Goal: Task Accomplishment & Management: Manage account settings

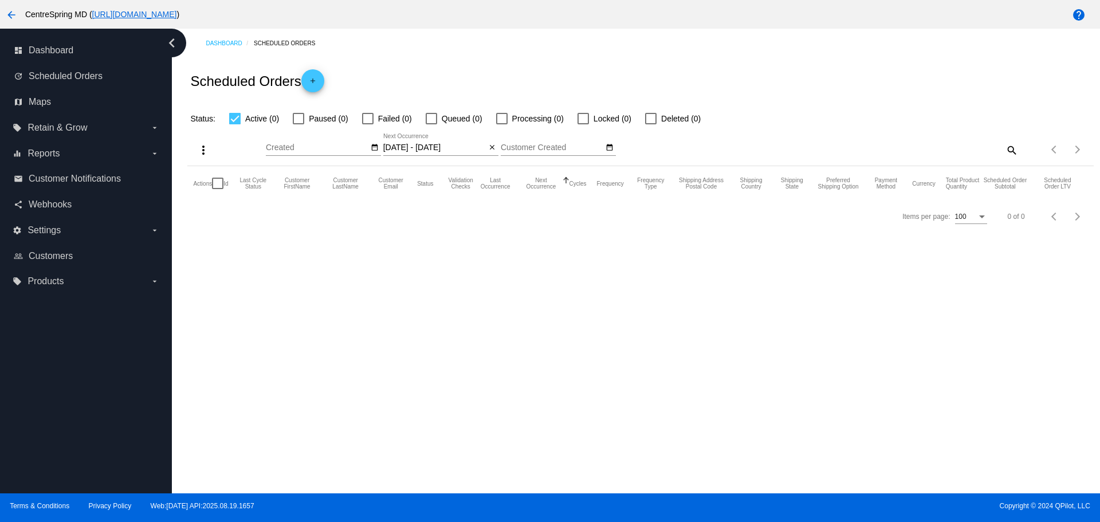
click at [7, 13] on mat-icon "arrow_back" at bounding box center [12, 15] width 14 height 14
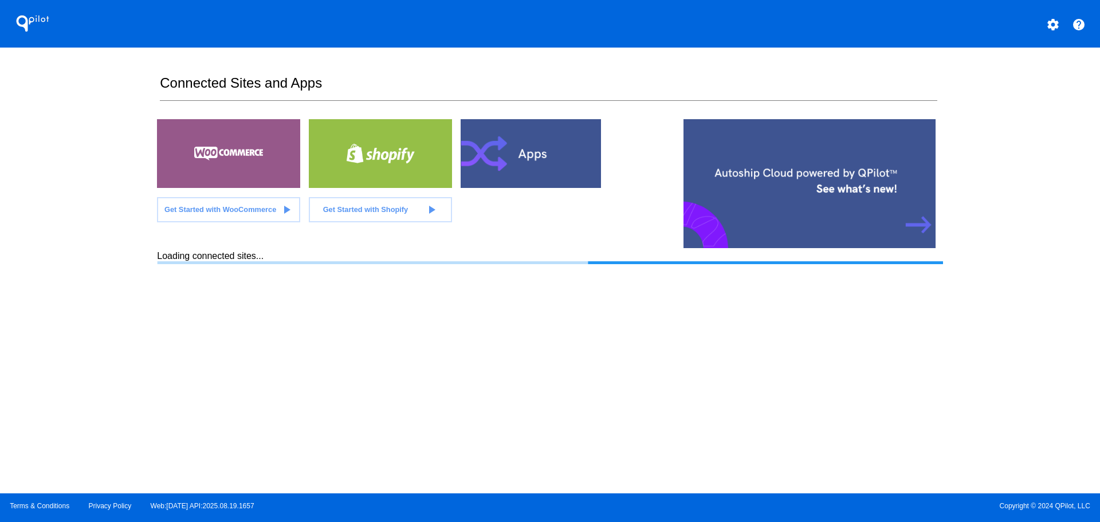
drag, startPoint x: 115, startPoint y: 183, endPoint x: 93, endPoint y: 179, distance: 21.6
click at [93, 179] on div "QPilot settings help Connected Sites and Apps Get Started with WooCommerce play…" at bounding box center [550, 246] width 1100 height 493
click at [89, 175] on div "QPilot settings help Connected Sites and Apps Get Started with WooCommerce play…" at bounding box center [550, 246] width 1100 height 493
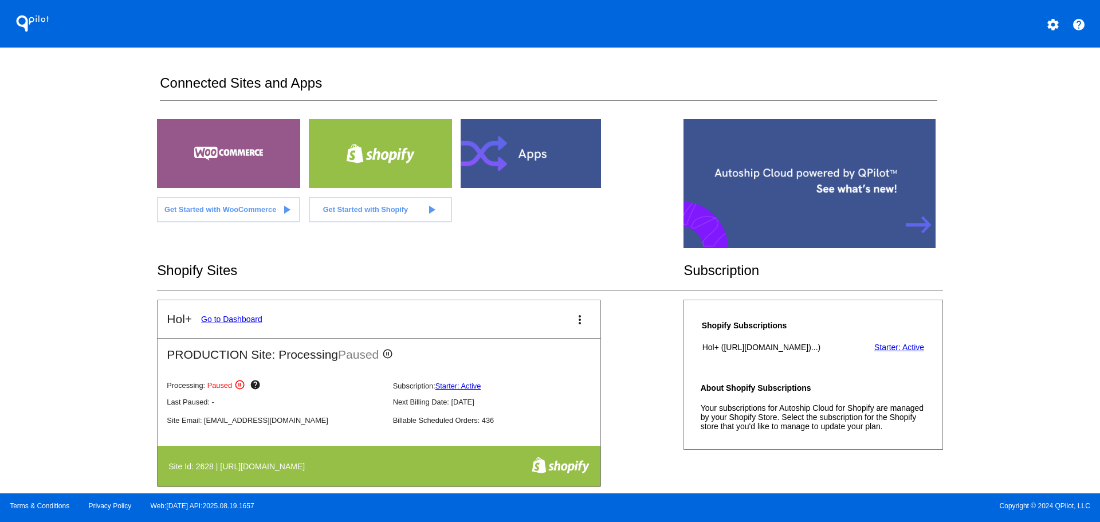
click at [250, 321] on link "Go to Dashboard" at bounding box center [231, 318] width 61 height 9
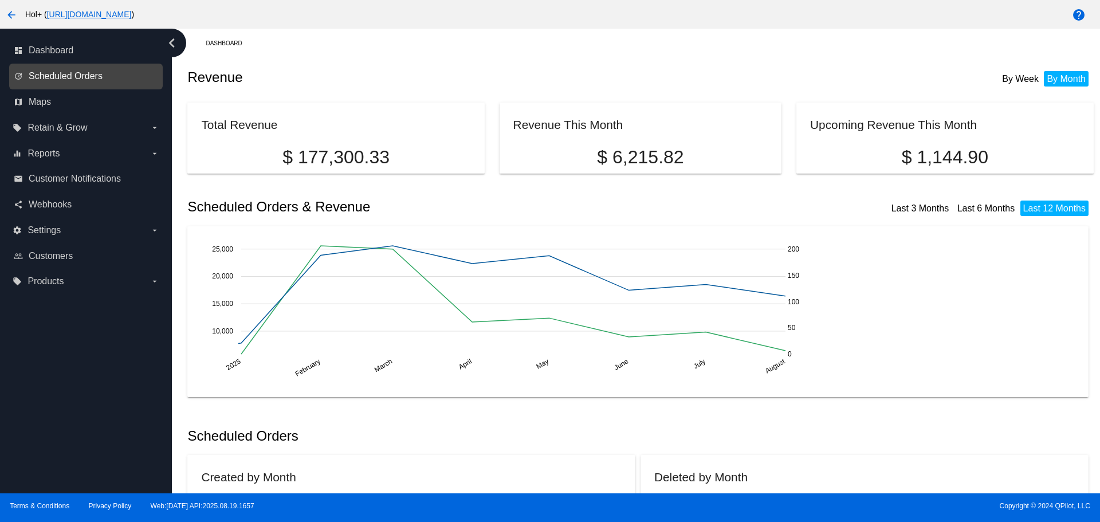
click at [74, 80] on span "Scheduled Orders" at bounding box center [66, 76] width 74 height 10
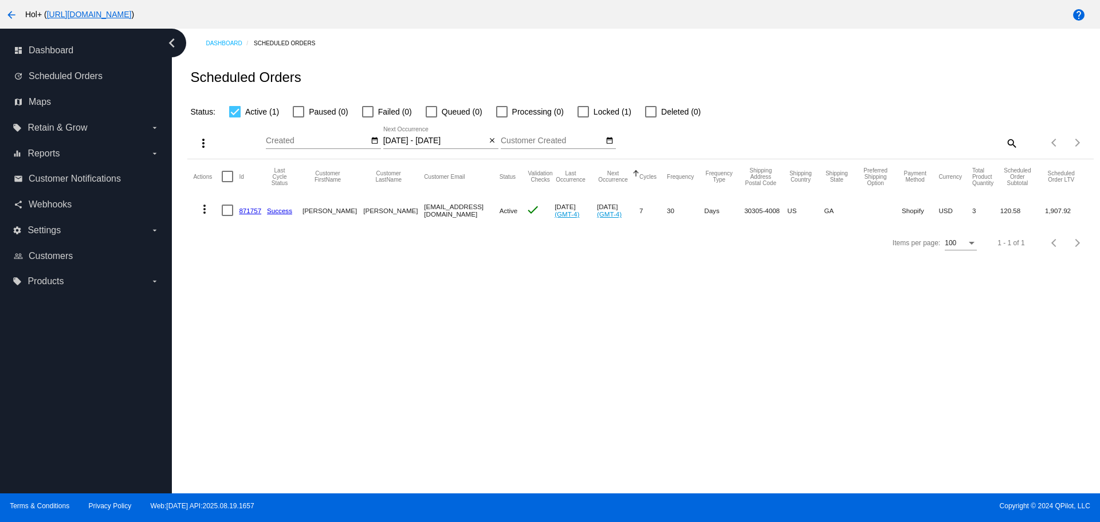
click at [457, 141] on input "[DATE] - [DATE]" at bounding box center [434, 140] width 103 height 9
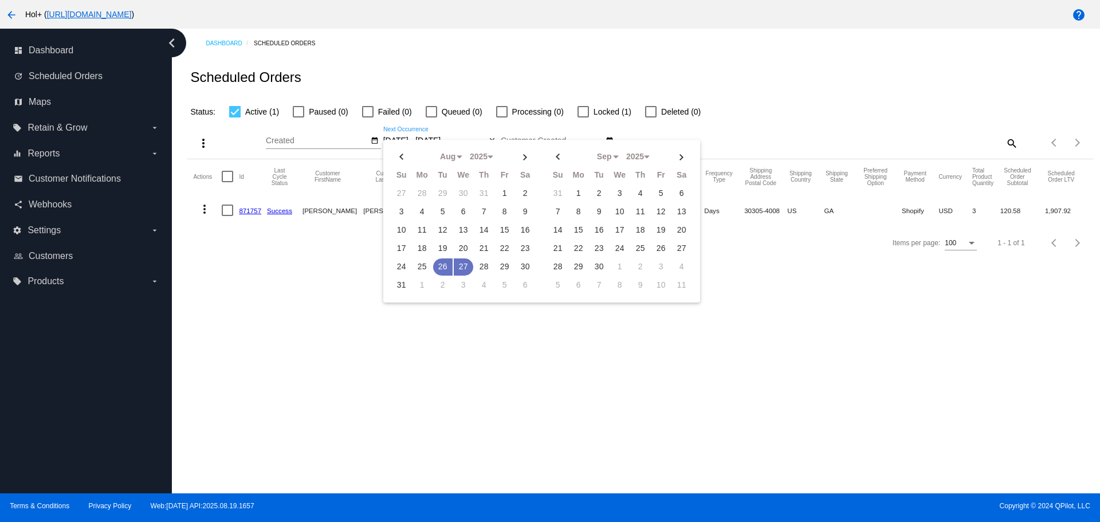
click at [457, 141] on div "Aug Jan Feb Mar Apr Su Mo Tu We Th Fr Sa" at bounding box center [541, 221] width 317 height 163
click at [467, 267] on td "27" at bounding box center [463, 266] width 19 height 17
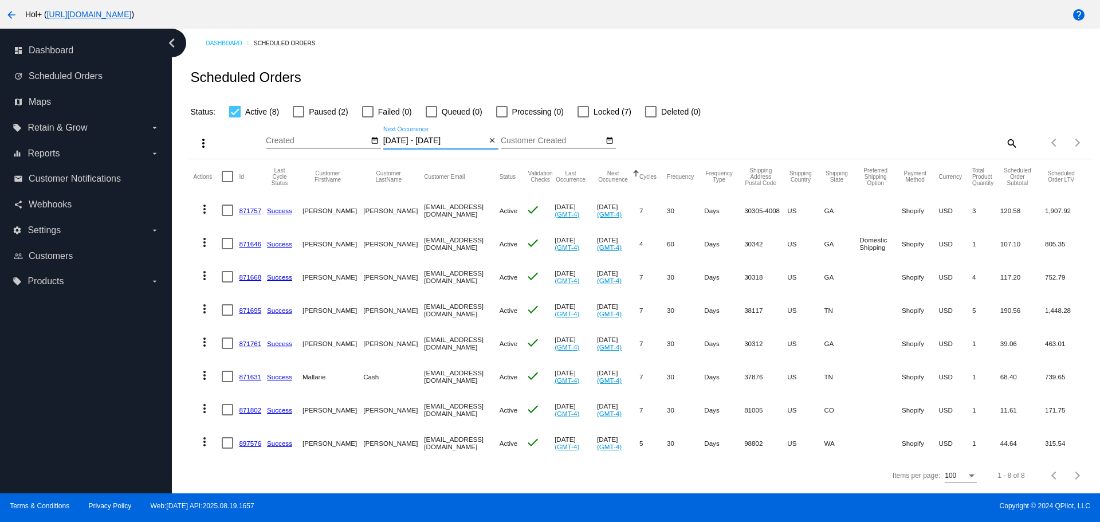
click at [455, 139] on input "[DATE] - [DATE]" at bounding box center [434, 140] width 103 height 9
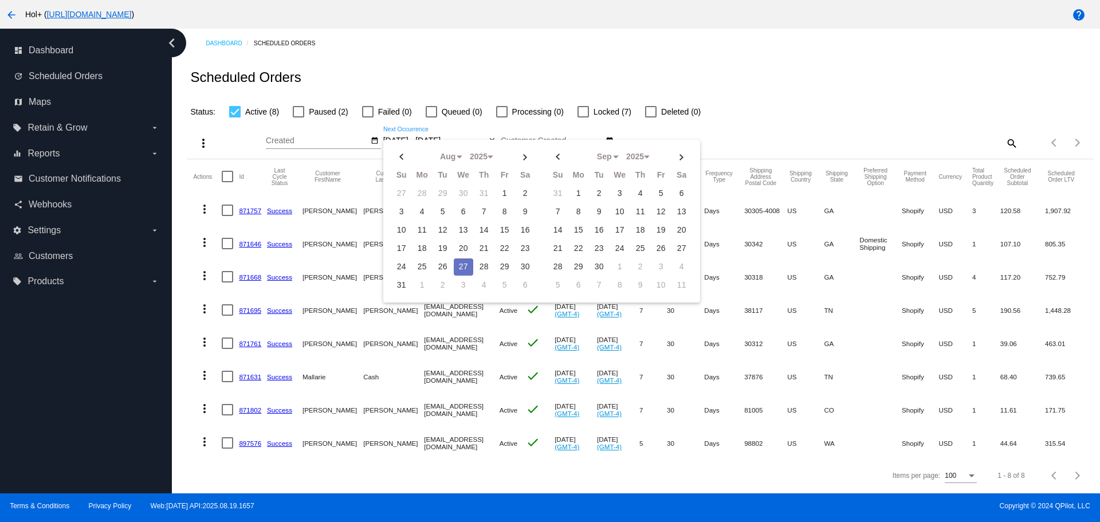
click at [825, 116] on div "Status: Active (8) Paused (2) Failed (0) Queued (0) Processing (0) Locked (7) D…" at bounding box center [640, 108] width 906 height 22
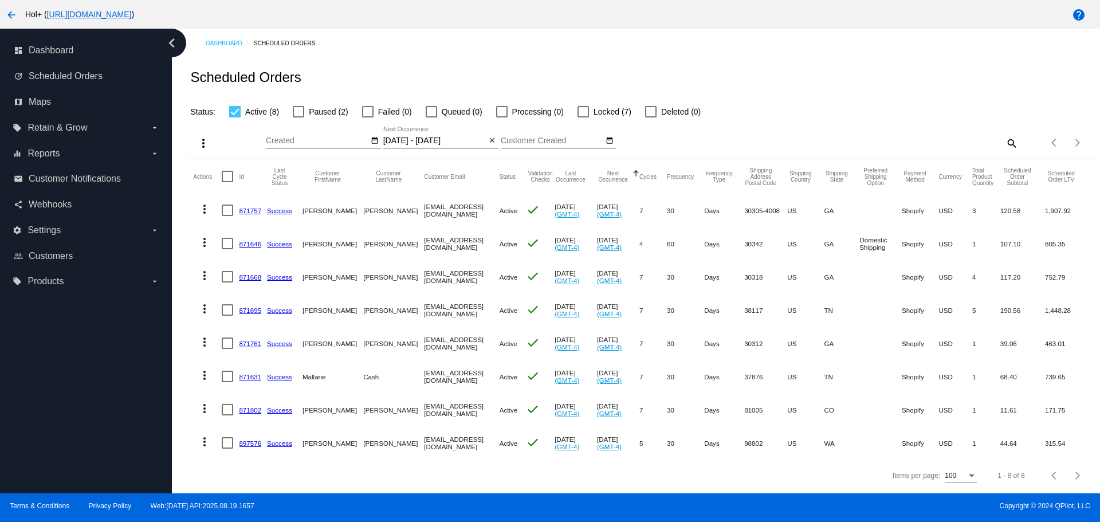
click at [466, 137] on input "[DATE] - [DATE]" at bounding box center [434, 140] width 103 height 9
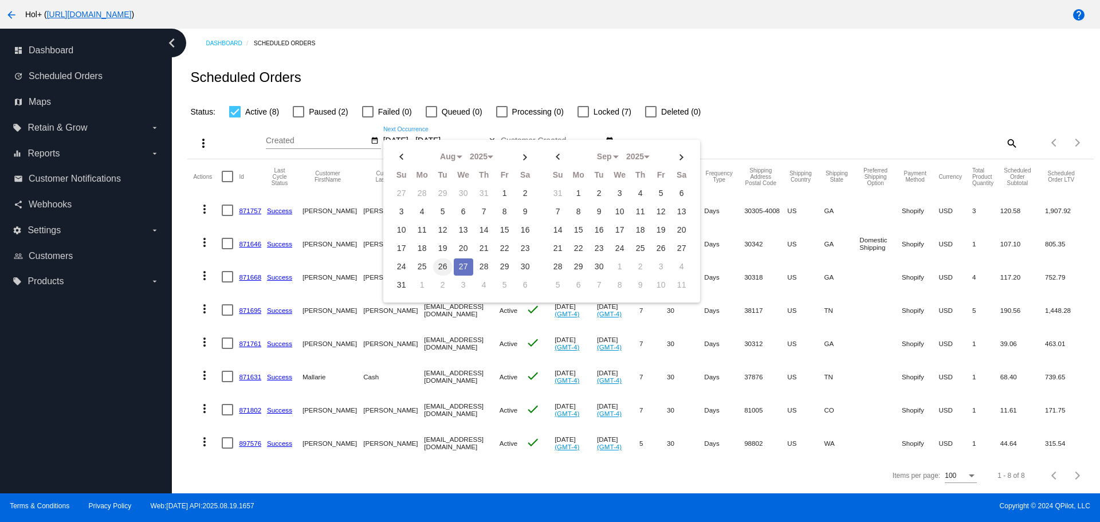
click at [442, 267] on td "26" at bounding box center [442, 266] width 19 height 17
click at [461, 269] on td "27" at bounding box center [463, 266] width 19 height 17
type input "[DATE] - [DATE]"
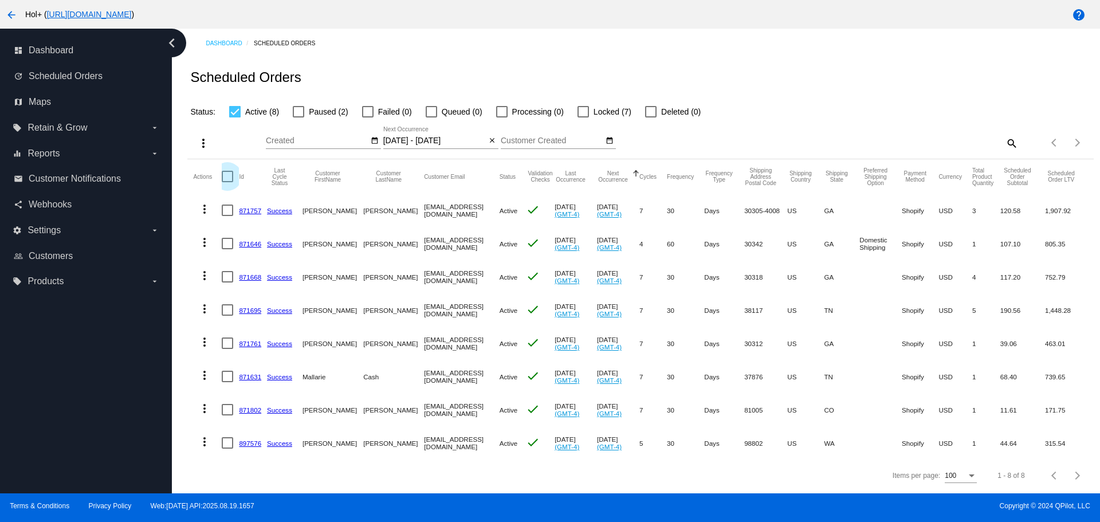
click at [225, 176] on div at bounding box center [227, 176] width 11 height 11
click at [227, 182] on input "checkbox" at bounding box center [227, 182] width 1 height 1
checkbox input "true"
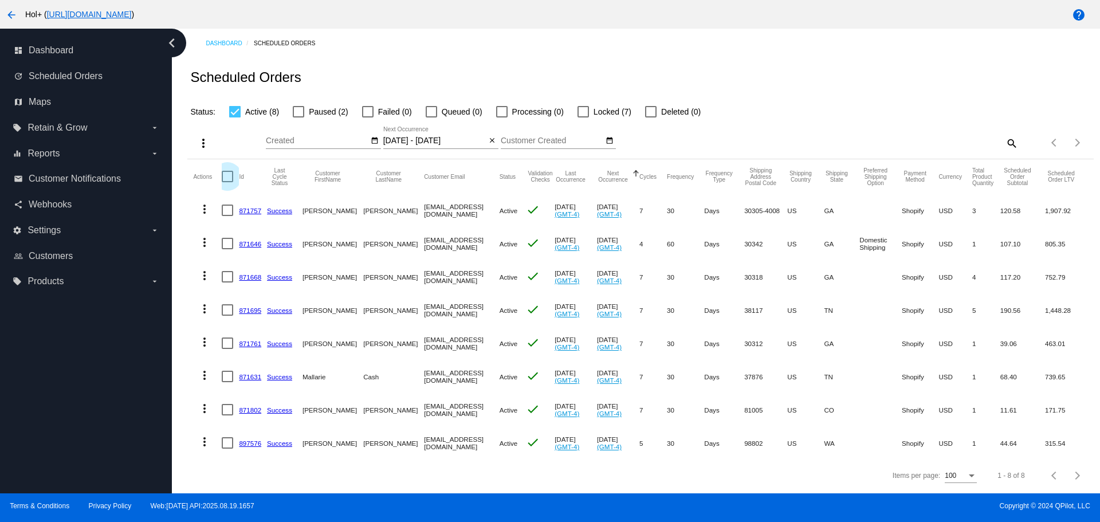
checkbox input "true"
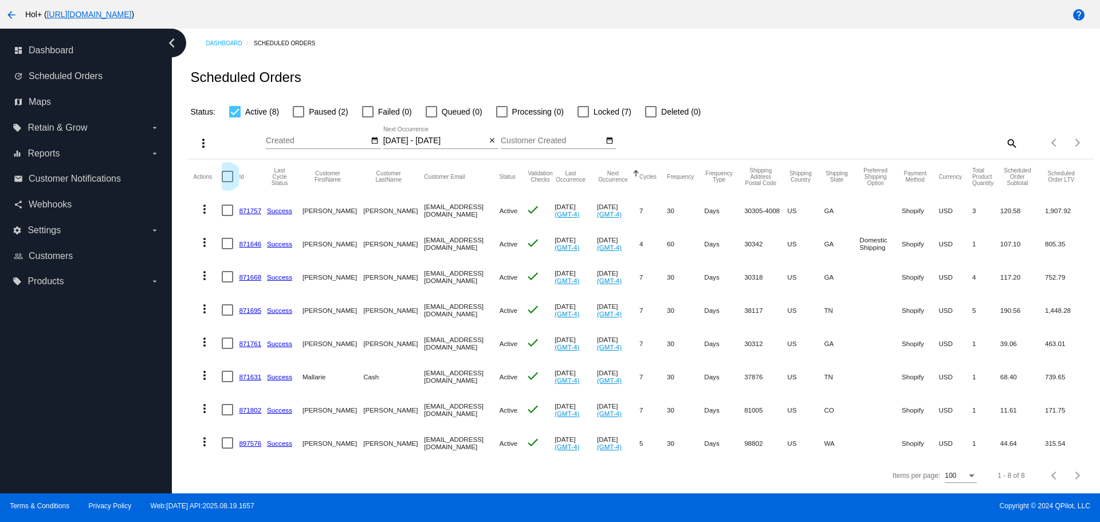
checkbox input "true"
click at [205, 141] on mat-icon "more_vert" at bounding box center [203, 143] width 14 height 14
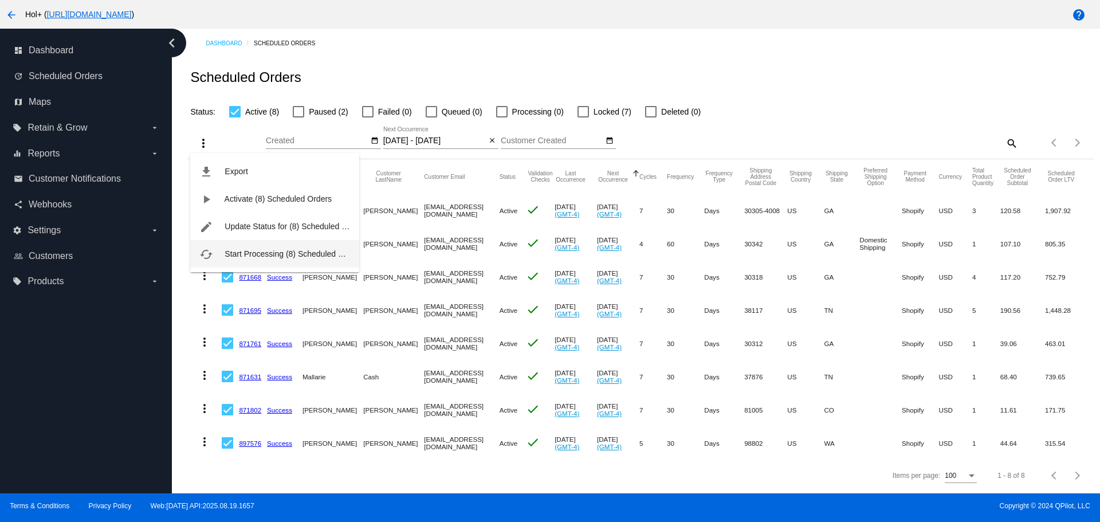
click at [301, 254] on span "Start Processing (8) Scheduled Orders" at bounding box center [293, 253] width 137 height 9
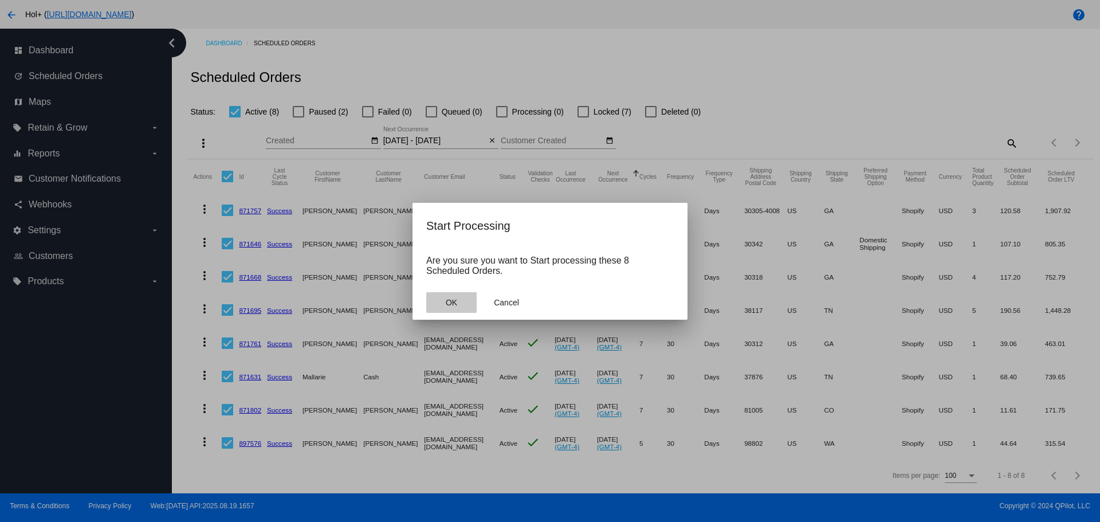
click at [455, 297] on button "OK" at bounding box center [451, 302] width 50 height 21
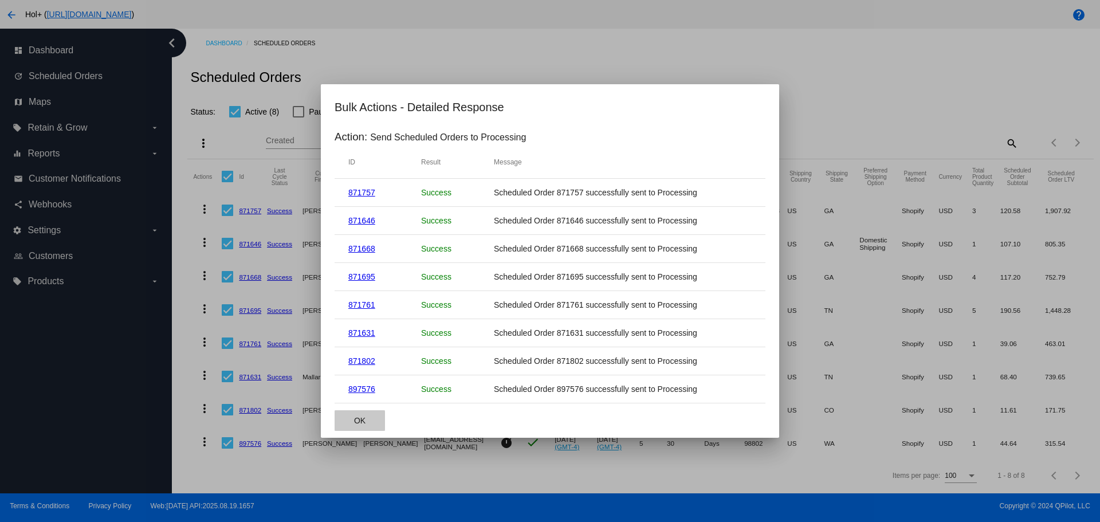
click at [360, 421] on span "OK" at bounding box center [359, 420] width 11 height 9
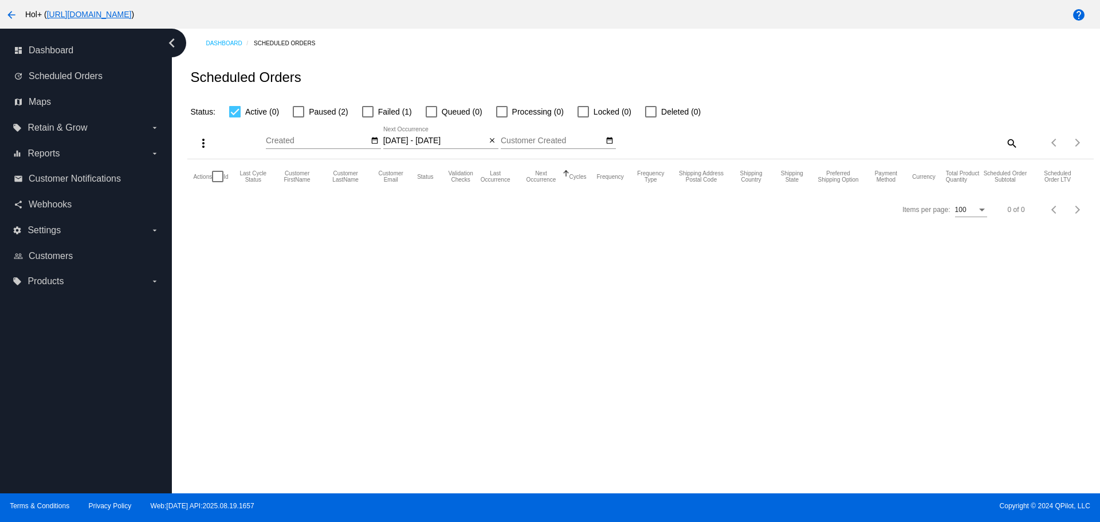
click at [459, 143] on input "[DATE] - [DATE]" at bounding box center [434, 140] width 103 height 9
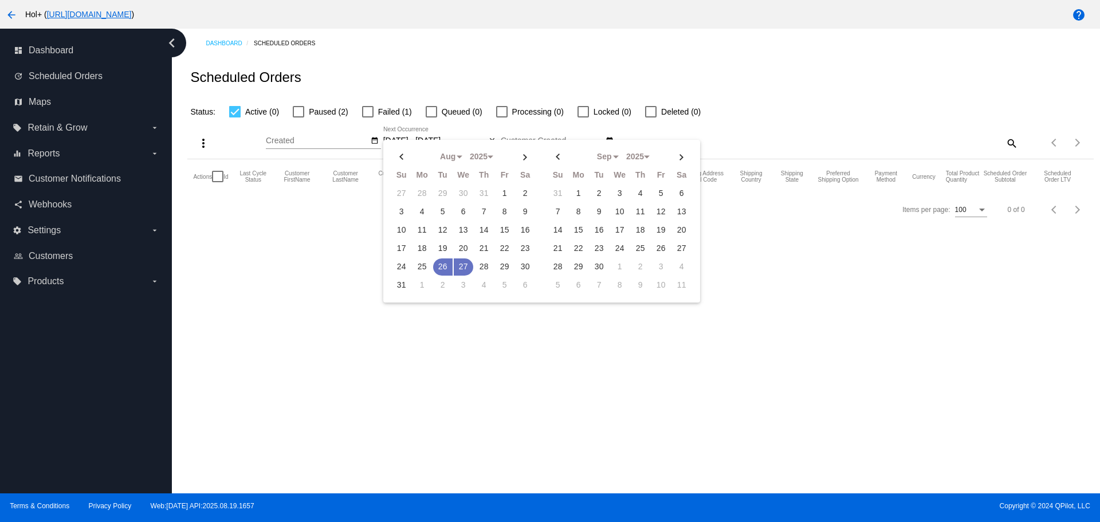
click at [459, 143] on div "Aug Jan Feb Mar Apr Su Mo Tu We Th Fr Sa" at bounding box center [541, 221] width 317 height 163
click at [465, 270] on td "27" at bounding box center [463, 266] width 19 height 17
type input "[DATE] - [DATE]"
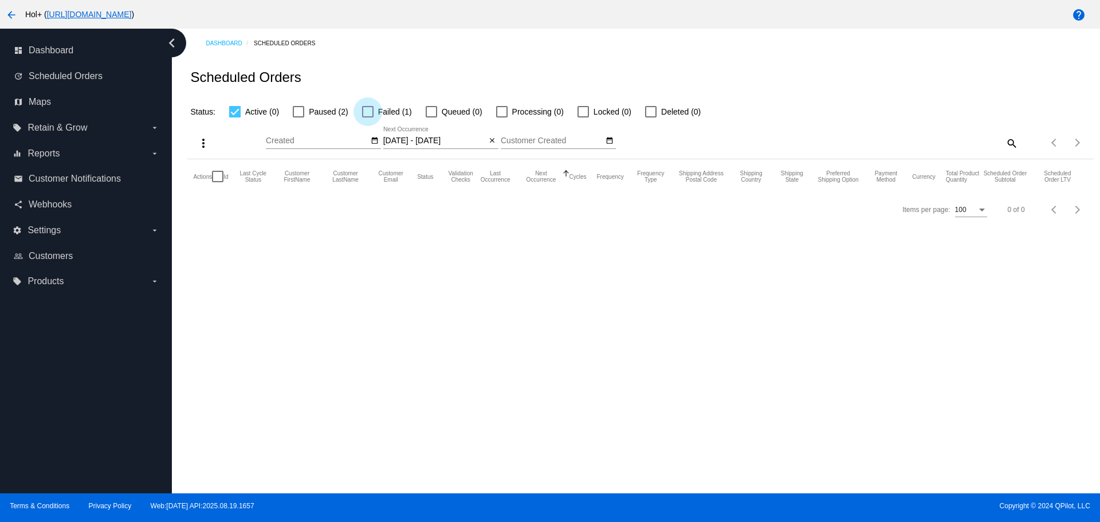
click at [365, 115] on div at bounding box center [367, 111] width 11 height 11
click at [367, 117] on input "Failed (1)" at bounding box center [367, 117] width 1 height 1
checkbox input "true"
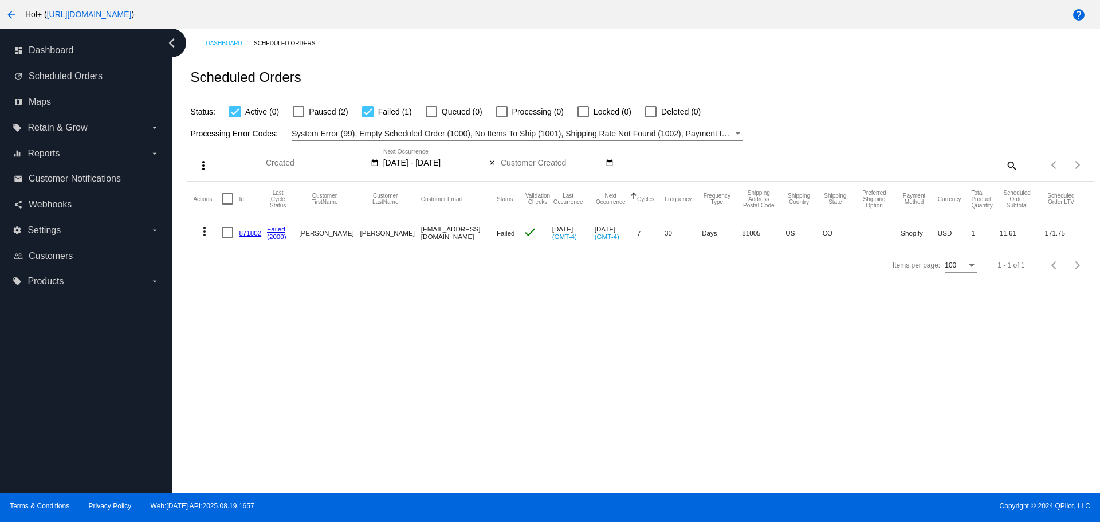
click at [249, 232] on link "871802" at bounding box center [250, 232] width 22 height 7
